Goal: Download file/media

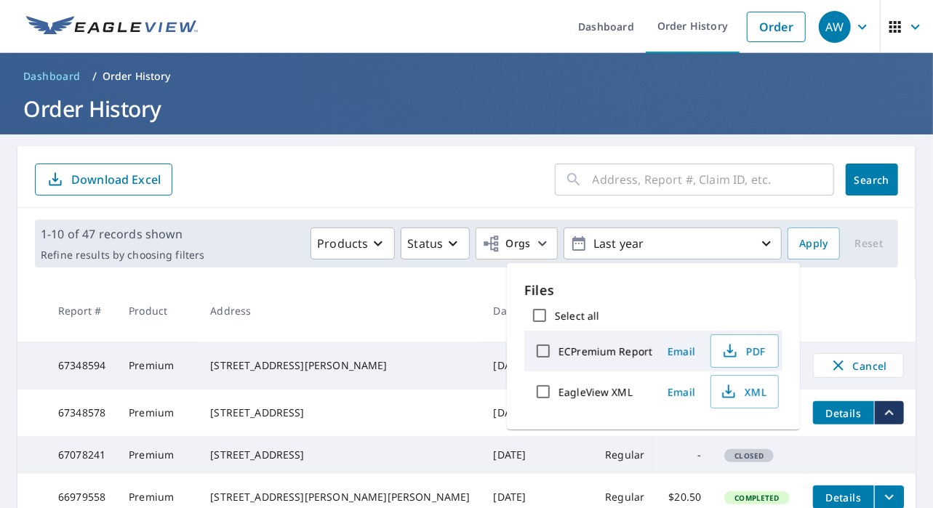
drag, startPoint x: 296, startPoint y: 325, endPoint x: 206, endPoint y: 393, distance: 113.2
click at [298, 322] on th "Address" at bounding box center [340, 310] width 283 height 63
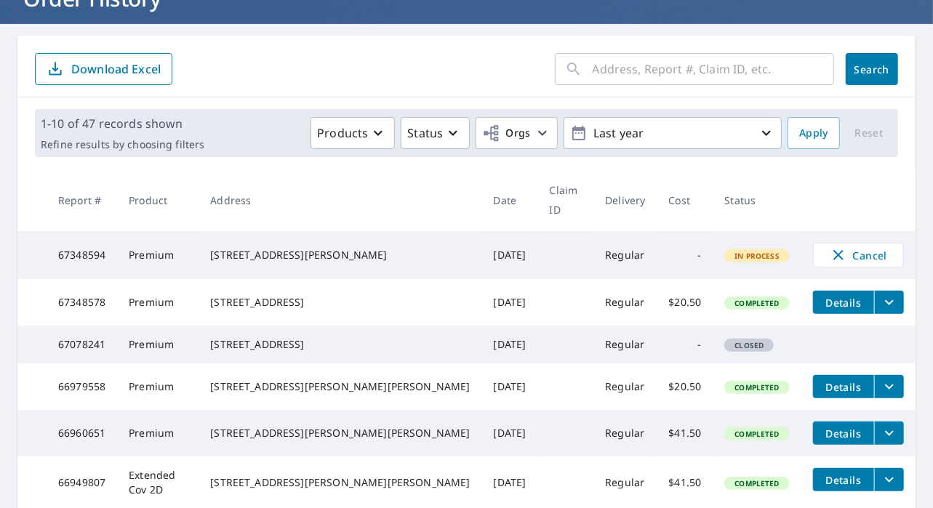
scroll to position [145, 0]
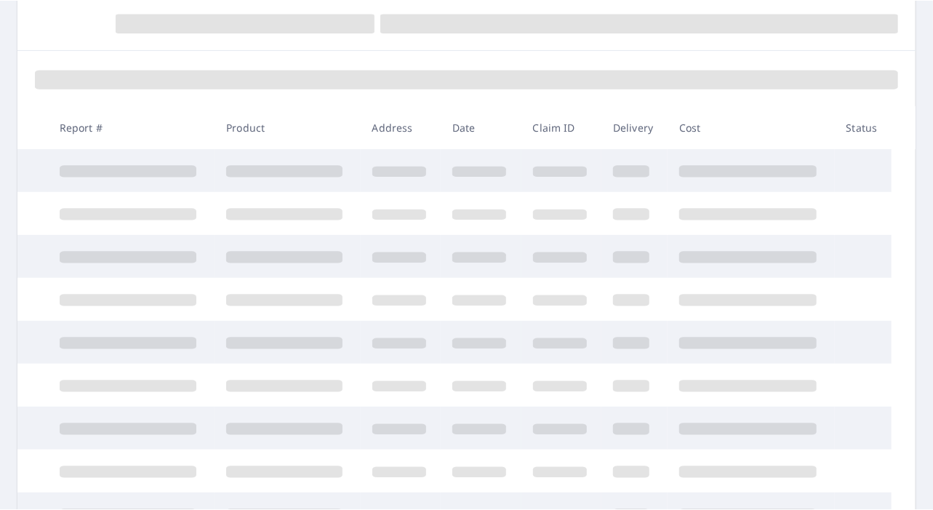
scroll to position [150, 0]
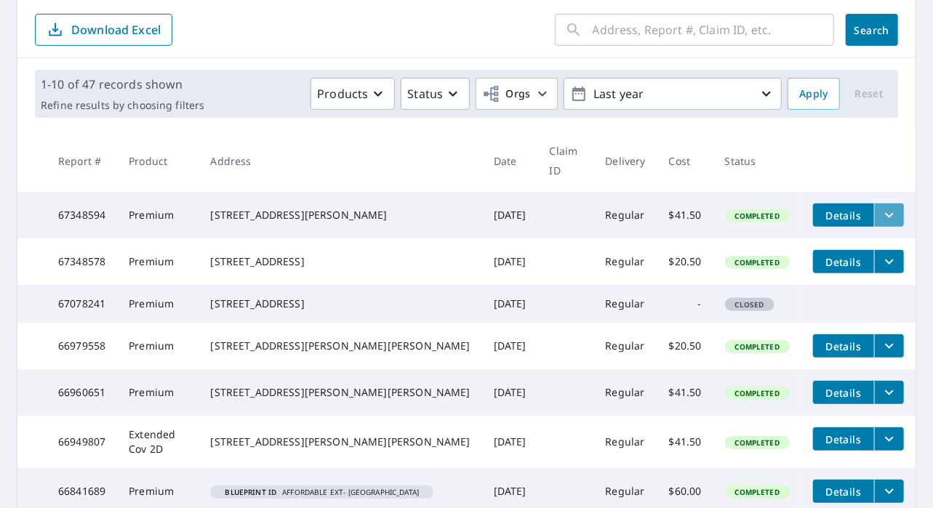
click at [885, 215] on icon "filesDropdownBtn-67348594" at bounding box center [889, 215] width 17 height 17
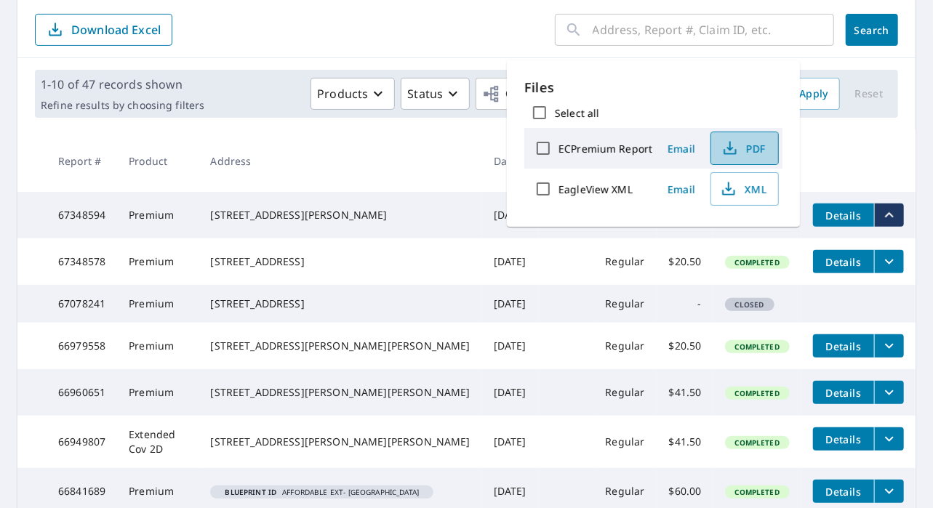
click at [751, 145] on span "PDF" at bounding box center [743, 148] width 47 height 17
click at [332, 149] on th "Address" at bounding box center [340, 160] width 283 height 63
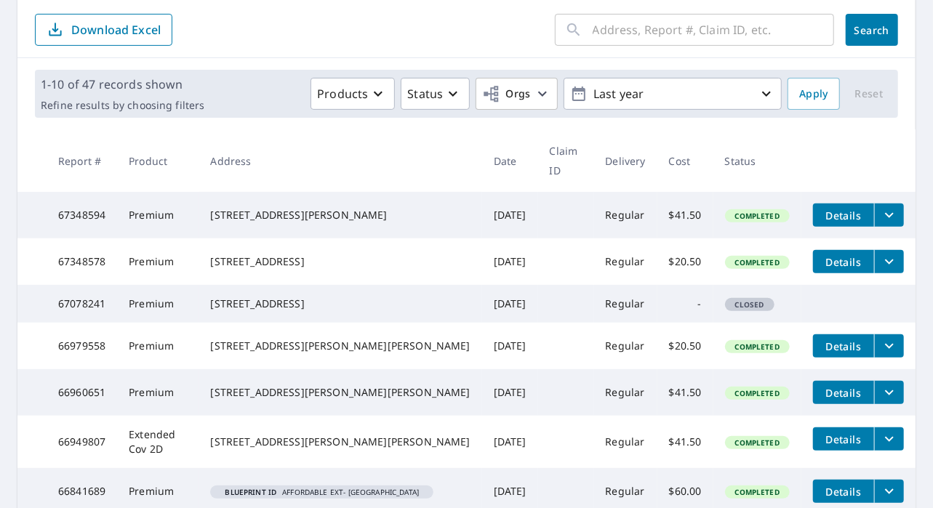
click at [884, 216] on icon "filesDropdownBtn-67348594" at bounding box center [889, 215] width 17 height 17
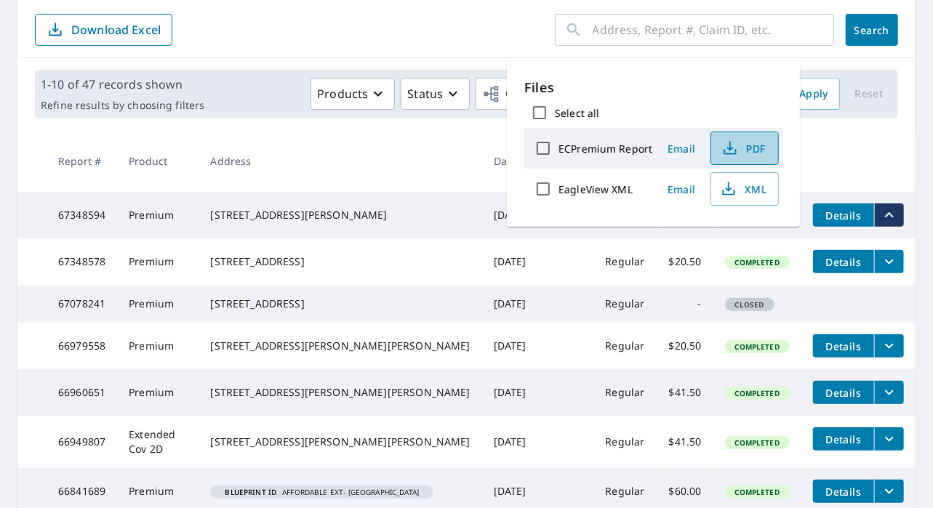
click at [732, 150] on icon "button" at bounding box center [729, 148] width 17 height 17
